Goal: Navigation & Orientation: Find specific page/section

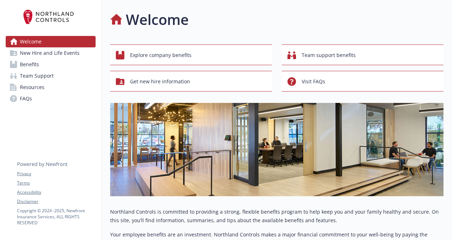
click at [318, 19] on div "Welcome" at bounding box center [276, 19] width 333 height 21
